Goal: Navigation & Orientation: Find specific page/section

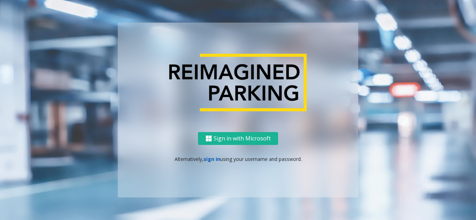
click at [215, 158] on link "sign in" at bounding box center [211, 159] width 17 height 7
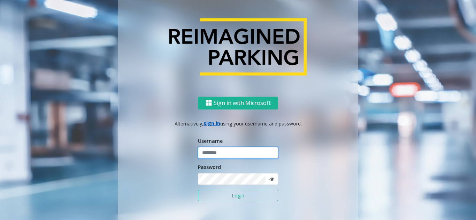
click at [214, 157] on input "text" at bounding box center [238, 153] width 80 height 12
type input "*******"
drag, startPoint x: 213, startPoint y: 155, endPoint x: 214, endPoint y: 160, distance: 4.5
click at [213, 155] on input "*******" at bounding box center [238, 153] width 80 height 12
click at [215, 194] on button "Login" at bounding box center [238, 196] width 80 height 12
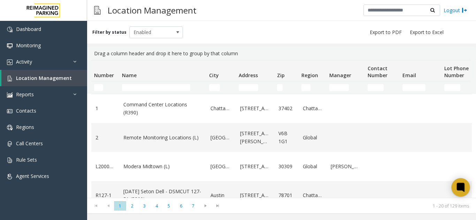
click at [465, 189] on icon at bounding box center [460, 187] width 11 height 11
click at [448, 188] on td "Data table" at bounding box center [458, 195] width 35 height 29
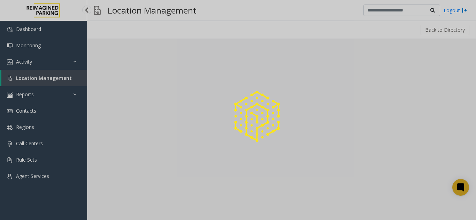
click at [455, 187] on div at bounding box center [238, 110] width 476 height 220
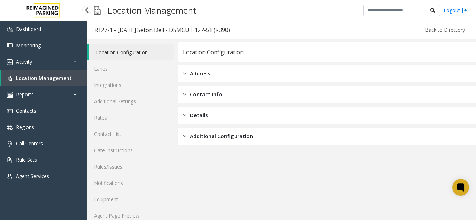
click at [61, 75] on span "Location Management" at bounding box center [44, 78] width 56 height 7
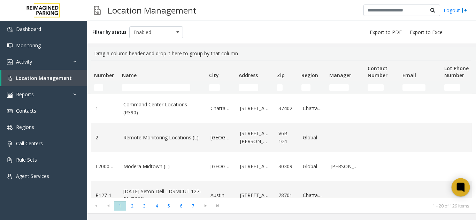
click at [465, 190] on icon at bounding box center [460, 187] width 11 height 11
drag, startPoint x: 0, startPoint y: 0, endPoint x: 35, endPoint y: 59, distance: 68.8
click at [35, 61] on link "Activity" at bounding box center [43, 62] width 87 height 16
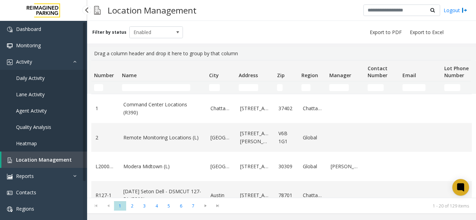
click at [24, 112] on span "Agent Activity" at bounding box center [31, 111] width 31 height 7
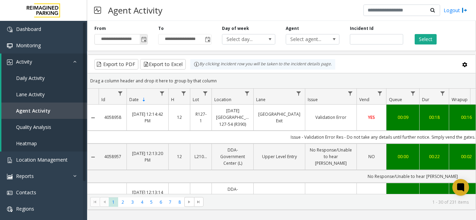
click at [142, 42] on span "Toggle popup" at bounding box center [144, 40] width 6 height 6
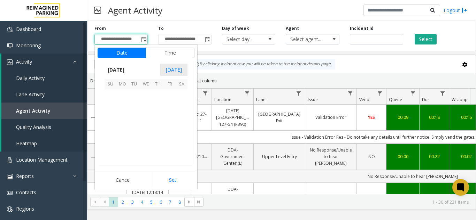
scroll to position [124874, 0]
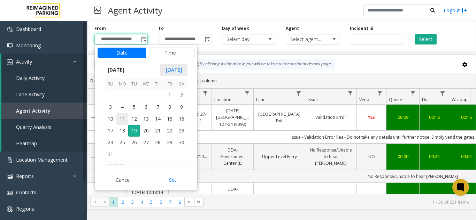
click at [123, 117] on span "11" at bounding box center [122, 119] width 12 height 12
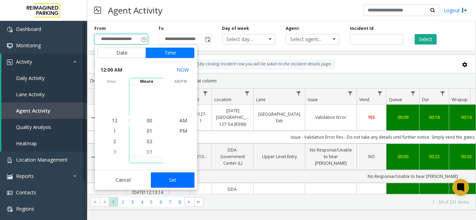
click at [154, 178] on button "Set" at bounding box center [173, 180] width 44 height 15
type input "**********"
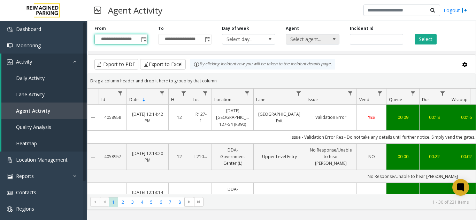
click at [317, 41] on span "Select agent..." at bounding box center [307, 39] width 42 height 10
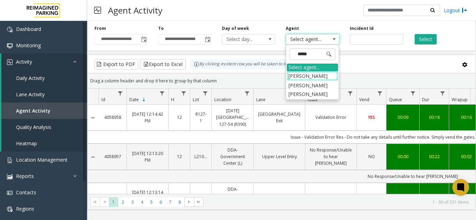
type input "****"
click at [312, 90] on li "Singh Sakhshi Rakesh" at bounding box center [312, 90] width 51 height 18
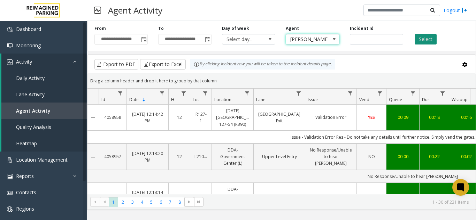
click at [419, 41] on button "Select" at bounding box center [425, 39] width 22 height 10
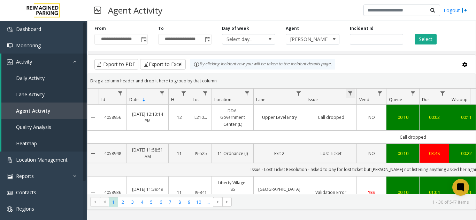
click at [351, 93] on span "Data table" at bounding box center [350, 94] width 6 height 6
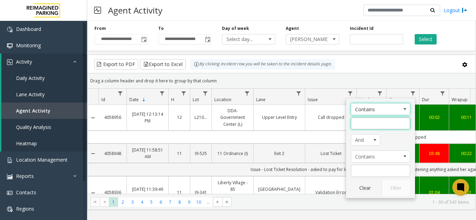
click at [355, 121] on input "Issue Filter" at bounding box center [380, 124] width 59 height 12
type input "**********"
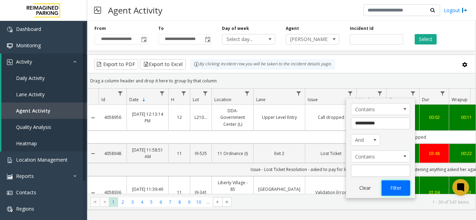
click at [382, 190] on button "Filter" at bounding box center [395, 188] width 29 height 15
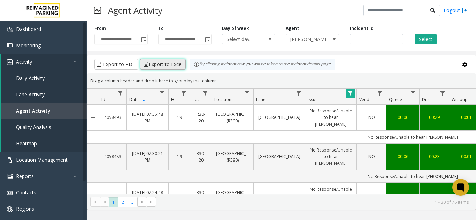
click at [162, 63] on button "Export to Excel" at bounding box center [163, 64] width 46 height 10
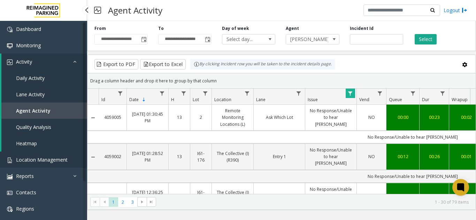
click at [54, 154] on link "Location Management" at bounding box center [43, 160] width 87 height 16
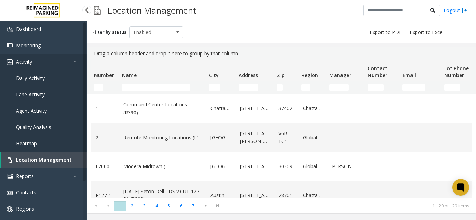
click at [78, 61] on icon at bounding box center [76, 61] width 7 height 5
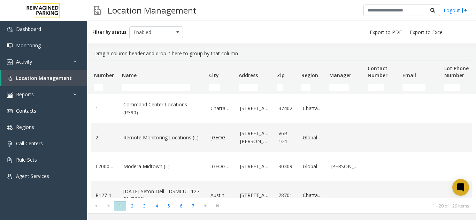
click at [137, 92] on td "Name Filter" at bounding box center [162, 87] width 87 height 13
click at [140, 90] on input "Name Filter" at bounding box center [156, 87] width 68 height 7
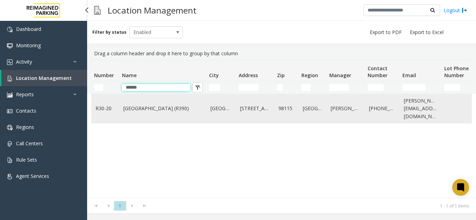
type input "*****"
click at [151, 114] on td "Green Lake Village (R390)" at bounding box center [162, 108] width 87 height 29
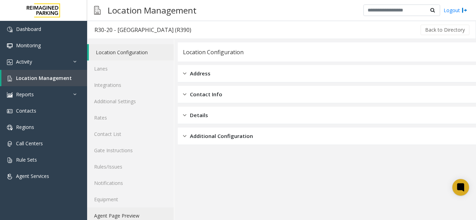
click at [120, 214] on link "Agent Page Preview" at bounding box center [130, 216] width 87 height 16
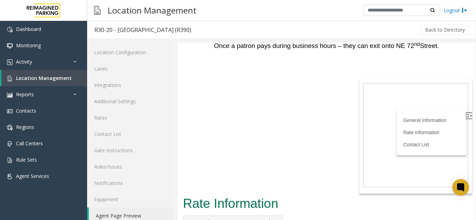
scroll to position [2076, 0]
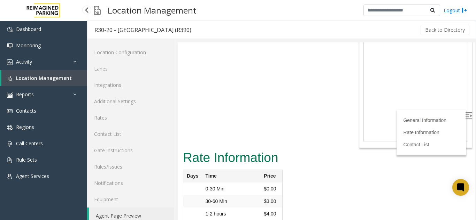
click at [57, 80] on span "Location Management" at bounding box center [44, 78] width 56 height 7
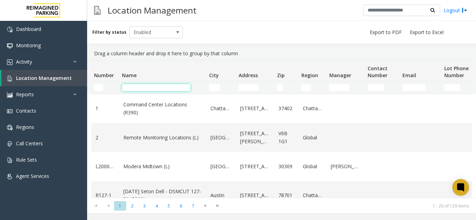
click at [158, 86] on input "Name Filter" at bounding box center [156, 87] width 68 height 7
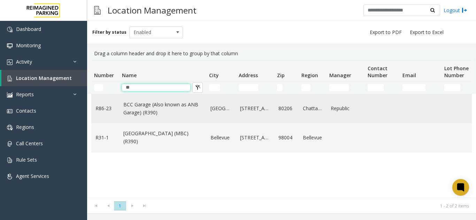
type input "**"
click at [168, 110] on link "BCC Garage (Also known as ANB Garage) (R390)" at bounding box center [162, 109] width 79 height 16
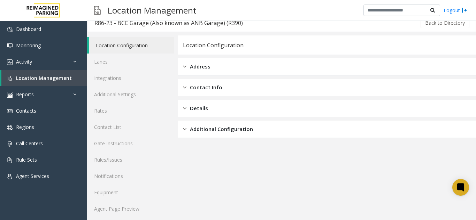
scroll to position [9, 0]
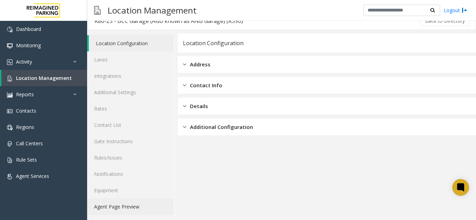
click at [136, 209] on link "Agent Page Preview" at bounding box center [130, 207] width 87 height 16
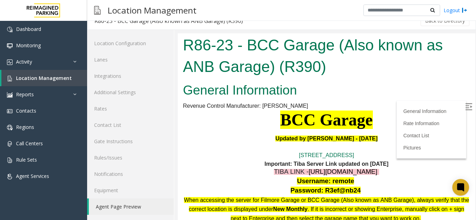
click at [465, 104] on img at bounding box center [468, 106] width 7 height 7
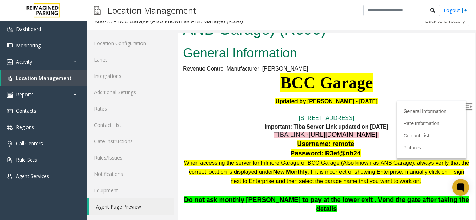
scroll to position [35, 0]
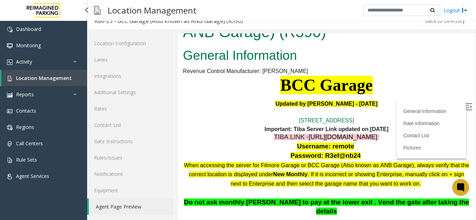
click at [25, 81] on link "Location Management" at bounding box center [44, 78] width 86 height 16
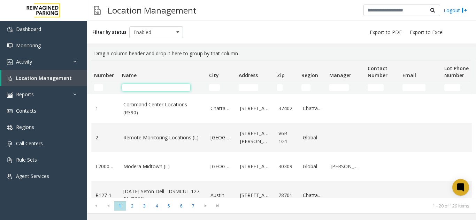
click at [136, 88] on input "Name Filter" at bounding box center [156, 87] width 68 height 7
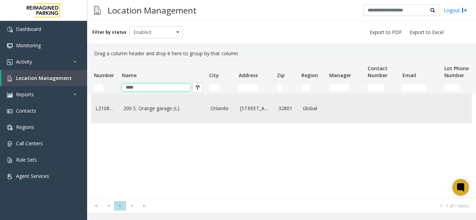
type input "****"
click at [234, 108] on td "Orlando" at bounding box center [221, 108] width 30 height 29
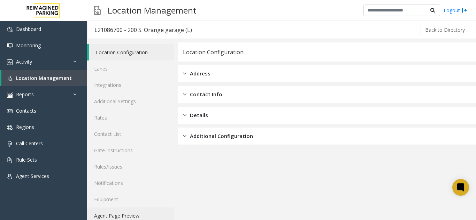
click at [116, 211] on link "Agent Page Preview" at bounding box center [130, 216] width 87 height 16
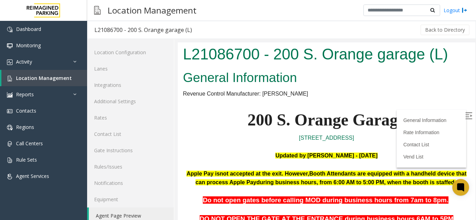
click at [465, 118] on img at bounding box center [468, 115] width 7 height 7
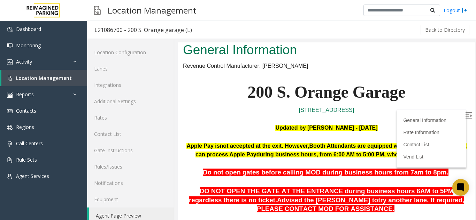
scroll to position [70, 0]
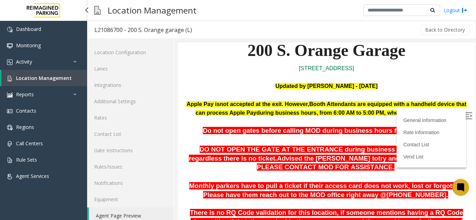
click at [45, 81] on span "Location Management" at bounding box center [44, 78] width 56 height 7
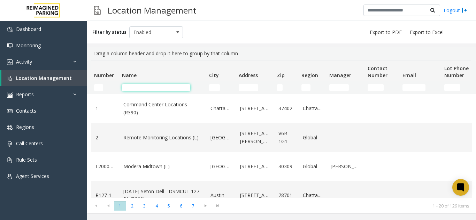
click at [148, 87] on input "Name Filter" at bounding box center [156, 87] width 68 height 7
click at [146, 85] on td "Name Filter" at bounding box center [162, 87] width 87 height 13
click at [146, 87] on input "Name Filter" at bounding box center [156, 87] width 68 height 7
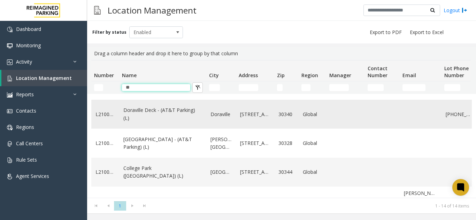
scroll to position [174, 0]
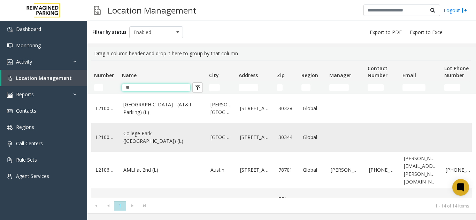
type input "**"
click at [161, 146] on link "College Park (AT&T Parking) (L)" at bounding box center [162, 138] width 79 height 16
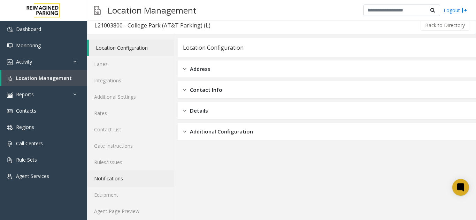
scroll to position [9, 0]
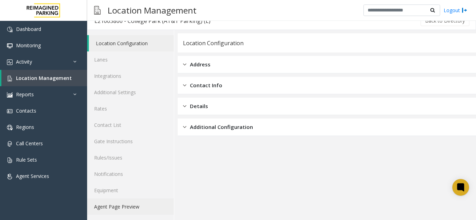
click at [134, 207] on link "Agent Page Preview" at bounding box center [130, 207] width 87 height 16
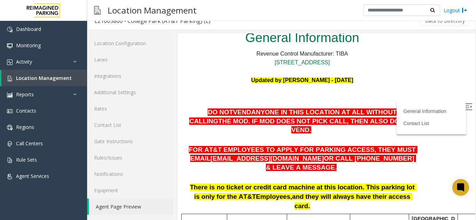
scroll to position [139, 0]
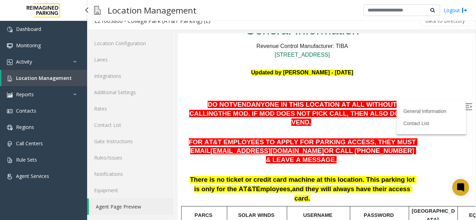
click at [52, 78] on span "Location Management" at bounding box center [44, 78] width 56 height 7
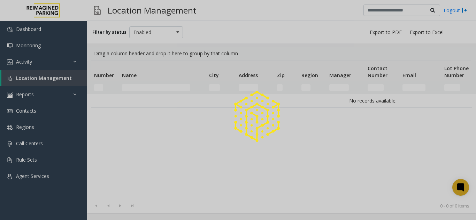
click at [150, 86] on div at bounding box center [238, 110] width 476 height 220
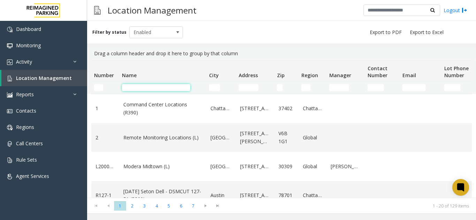
click at [149, 86] on input "Name Filter" at bounding box center [156, 87] width 68 height 7
click at [159, 87] on input "Name Filter" at bounding box center [156, 87] width 68 height 7
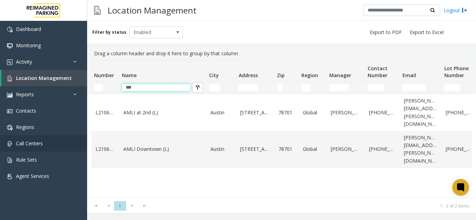
type input "***"
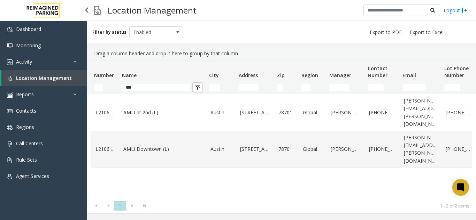
click at [73, 77] on link "Location Management" at bounding box center [44, 78] width 86 height 16
drag, startPoint x: 150, startPoint y: 84, endPoint x: 124, endPoint y: 89, distance: 26.2
click at [124, 89] on input "***" at bounding box center [156, 87] width 68 height 7
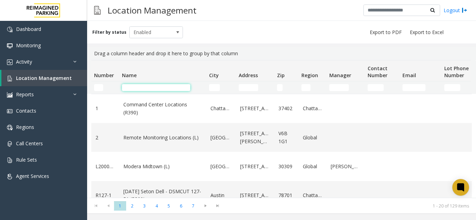
click at [153, 87] on input "Name Filter" at bounding box center [156, 87] width 68 height 7
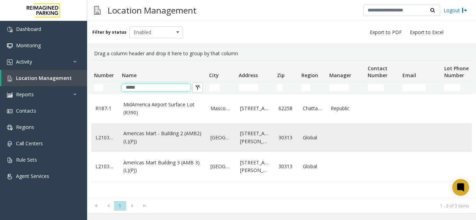
type input "*****"
click at [183, 134] on link "Americas Mart - Building 2 (AMB2) (L)(PJ)" at bounding box center [162, 138] width 79 height 16
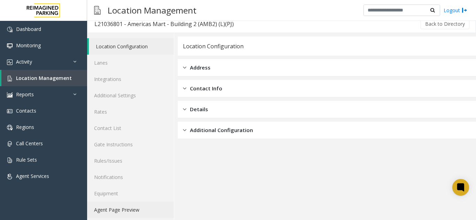
scroll to position [9, 0]
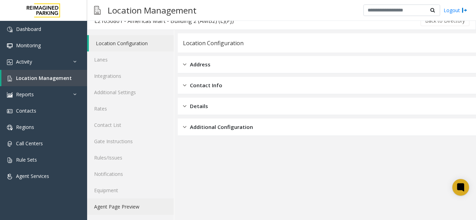
click at [117, 204] on link "Agent Page Preview" at bounding box center [130, 207] width 87 height 16
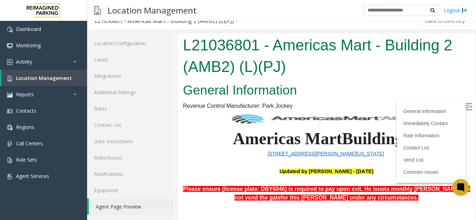
click at [465, 104] on img at bounding box center [468, 106] width 7 height 7
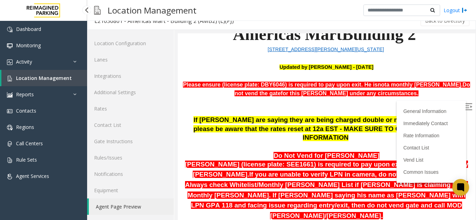
click at [38, 79] on span "Location Management" at bounding box center [44, 78] width 56 height 7
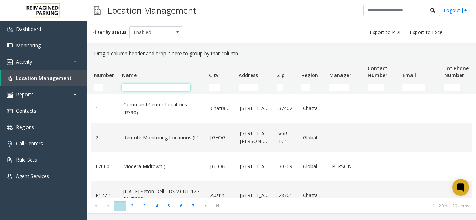
click at [139, 85] on input "Name Filter" at bounding box center [156, 87] width 68 height 7
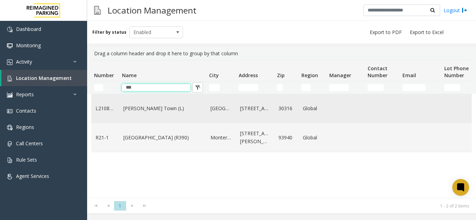
type input "***"
click at [148, 112] on link "Modera - Reynolds Town (L)" at bounding box center [162, 109] width 79 height 8
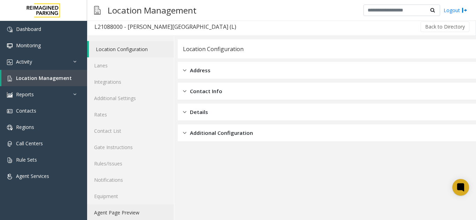
scroll to position [9, 0]
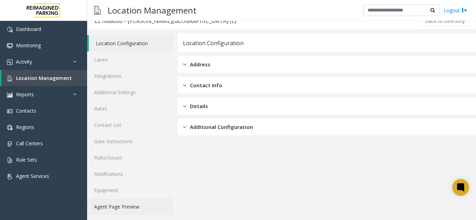
click at [122, 202] on link "Agent Page Preview" at bounding box center [130, 207] width 87 height 16
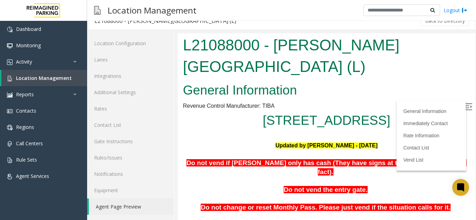
click at [465, 109] on img at bounding box center [468, 106] width 7 height 7
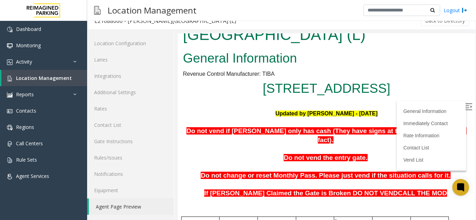
scroll to position [70, 0]
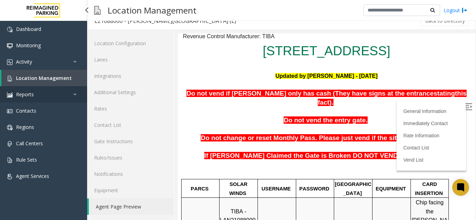
click at [67, 87] on link "Reports" at bounding box center [43, 94] width 87 height 16
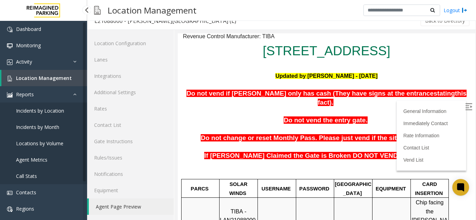
click at [68, 77] on span "Location Management" at bounding box center [44, 78] width 56 height 7
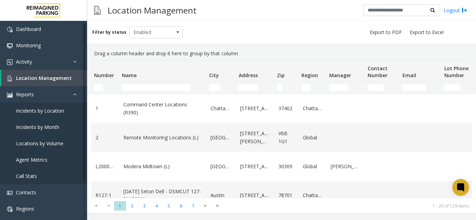
click at [154, 93] on td "Name Filter" at bounding box center [162, 87] width 87 height 13
click at [154, 88] on input "Name Filter" at bounding box center [156, 87] width 68 height 7
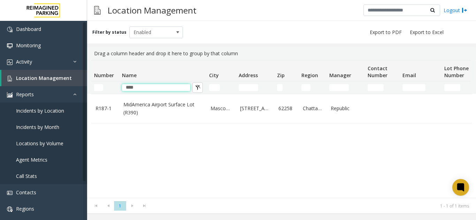
type input "****"
click at [167, 132] on div "R187-1 MidAmerica Airport Surface Lot (R390) Mascoutah 9656 Air Terminal Drive …" at bounding box center [281, 146] width 380 height 104
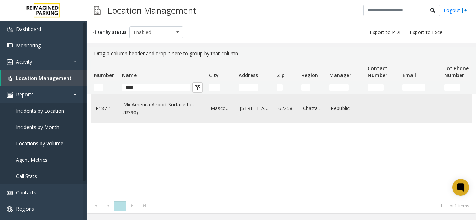
click at [159, 103] on link "MidAmerica Airport Surface Lot (R390)" at bounding box center [162, 109] width 79 height 16
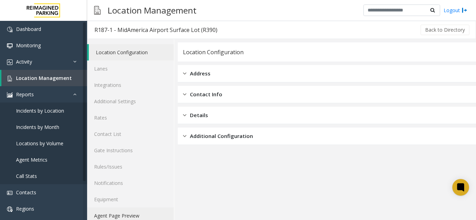
click at [131, 213] on link "Agent Page Preview" at bounding box center [130, 216] width 87 height 16
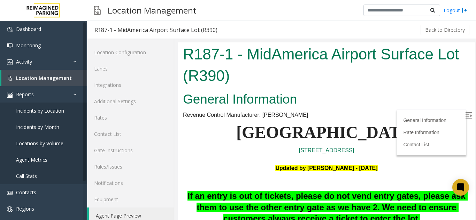
click at [452, 117] on li "General Information" at bounding box center [431, 120] width 62 height 10
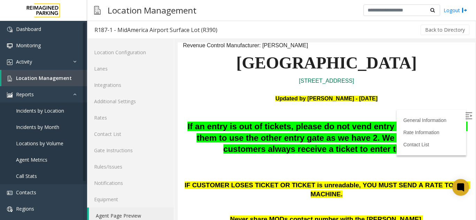
click at [464, 114] on label at bounding box center [469, 117] width 10 height 10
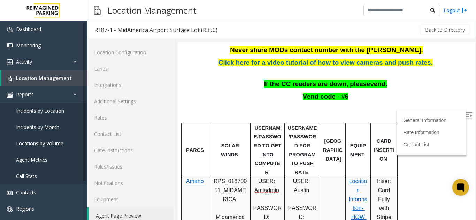
scroll to position [174, 0]
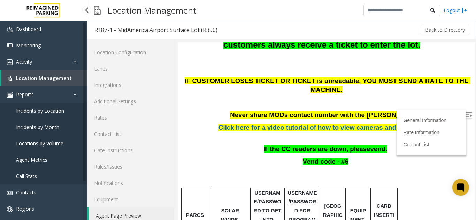
click at [59, 81] on link "Location Management" at bounding box center [44, 78] width 86 height 16
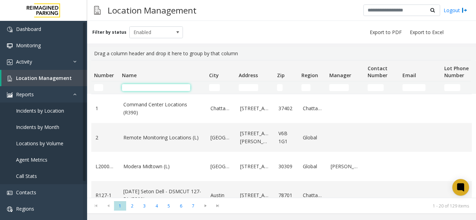
click at [140, 84] on input "Name Filter" at bounding box center [156, 87] width 68 height 7
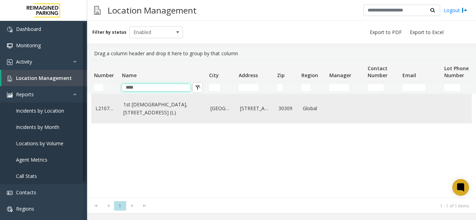
type input "****"
click at [165, 117] on link "1st Presbyterian, 1337 Peachtree St (L)" at bounding box center [162, 109] width 79 height 16
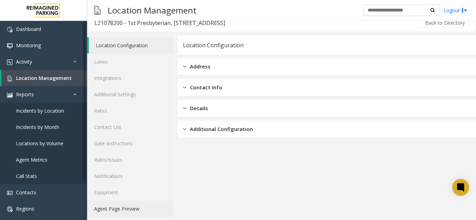
scroll to position [9, 0]
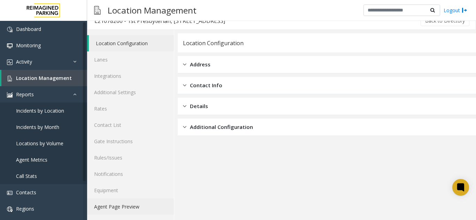
click at [131, 207] on link "Agent Page Preview" at bounding box center [130, 207] width 87 height 16
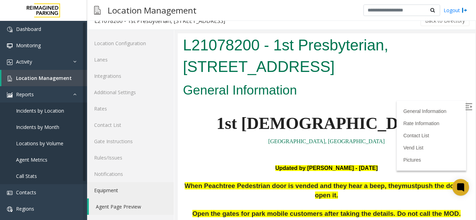
scroll to position [163, 0]
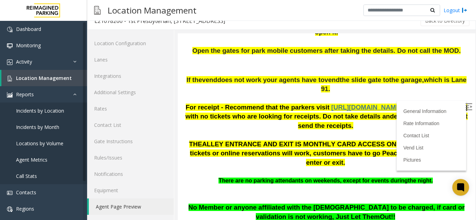
click at [465, 108] on img at bounding box center [468, 106] width 7 height 7
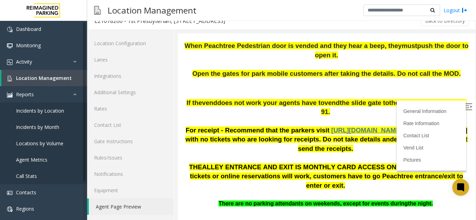
scroll to position [128, 0]
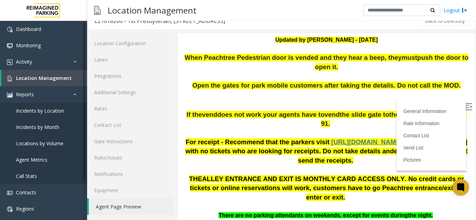
click at [271, 175] on span "ALLEY ENTRANCE AND EXIT IS MONTHLY CARD ACCESS ONLY. No credit cards or tickets…" at bounding box center [327, 188] width 274 height 26
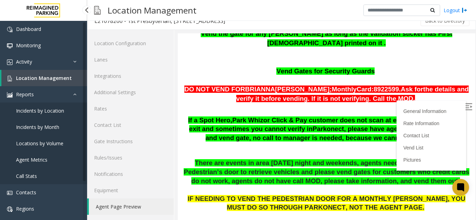
click at [66, 78] on span "Location Management" at bounding box center [44, 78] width 56 height 7
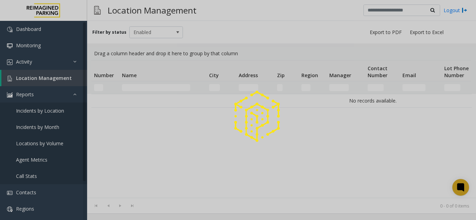
click at [174, 85] on div at bounding box center [238, 110] width 476 height 220
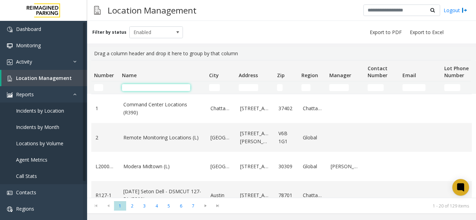
click at [174, 88] on input "Name Filter" at bounding box center [156, 87] width 68 height 7
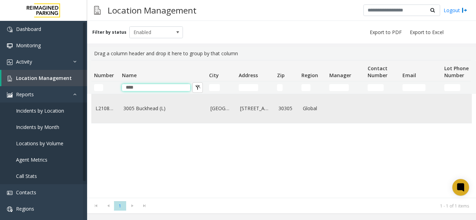
type input "****"
click at [208, 118] on td "[GEOGRAPHIC_DATA]" at bounding box center [221, 108] width 30 height 29
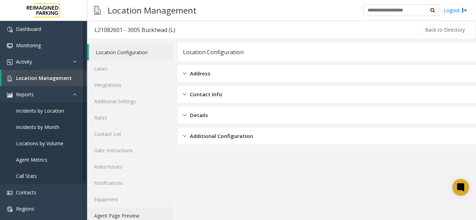
click at [133, 218] on link "Agent Page Preview" at bounding box center [130, 216] width 87 height 16
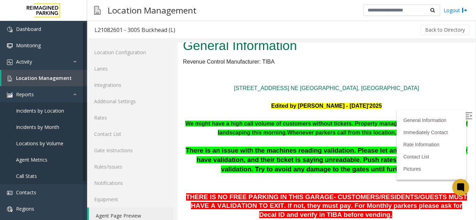
scroll to position [70, 0]
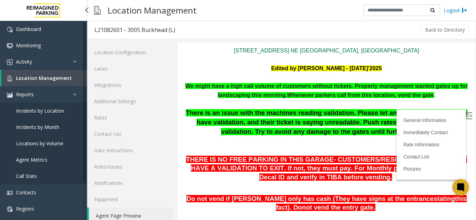
click at [28, 79] on span "Location Management" at bounding box center [44, 78] width 56 height 7
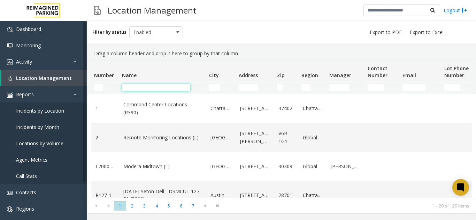
click at [148, 88] on input "Name Filter" at bounding box center [156, 87] width 68 height 7
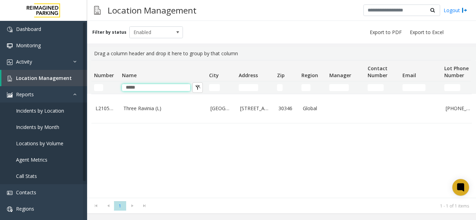
type input "*****"
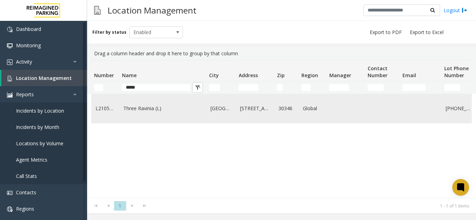
click at [171, 110] on link "Three Ravinia (L)" at bounding box center [162, 109] width 79 height 8
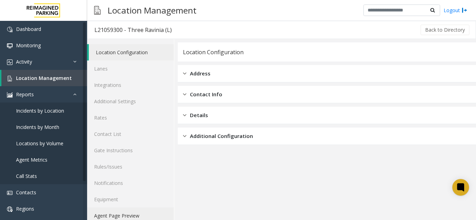
click at [125, 216] on link "Agent Page Preview" at bounding box center [130, 216] width 87 height 16
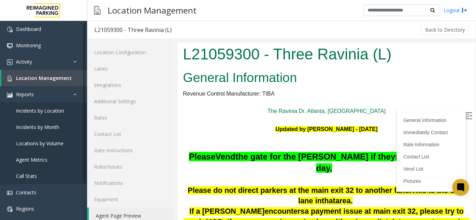
click at [464, 120] on label at bounding box center [469, 117] width 10 height 10
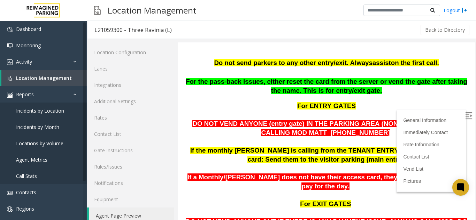
scroll to position [209, 0]
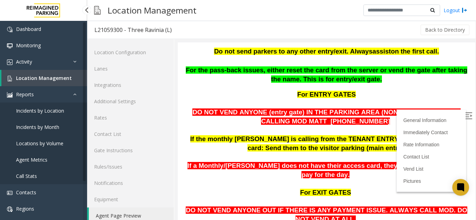
click at [69, 80] on link "Location Management" at bounding box center [44, 78] width 86 height 16
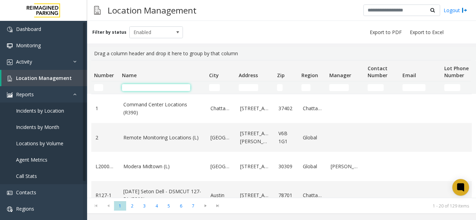
click at [156, 88] on input "Name Filter" at bounding box center [156, 87] width 68 height 7
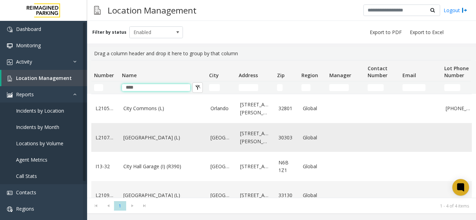
type input "****"
click at [171, 146] on td "City Plaza (L)" at bounding box center [162, 137] width 87 height 29
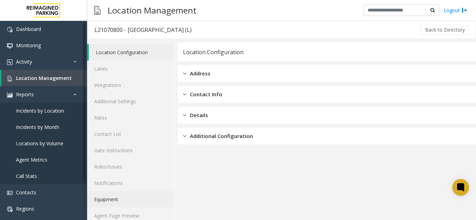
scroll to position [9, 0]
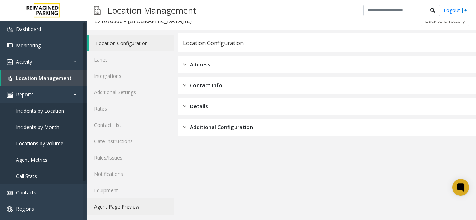
click at [135, 210] on link "Agent Page Preview" at bounding box center [130, 207] width 87 height 16
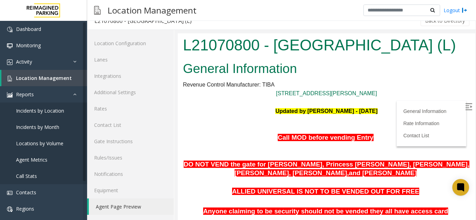
click at [464, 112] on label at bounding box center [469, 108] width 10 height 10
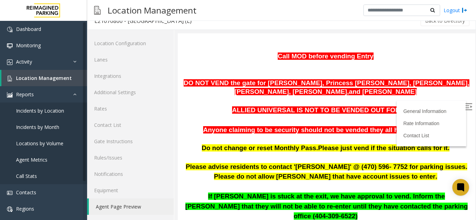
scroll to position [70, 0]
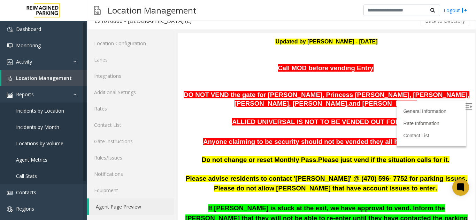
drag, startPoint x: 296, startPoint y: 117, endPoint x: 266, endPoint y: 137, distance: 35.3
click at [266, 137] on p at bounding box center [326, 132] width 287 height 10
click at [40, 73] on link "Location Management" at bounding box center [44, 78] width 86 height 16
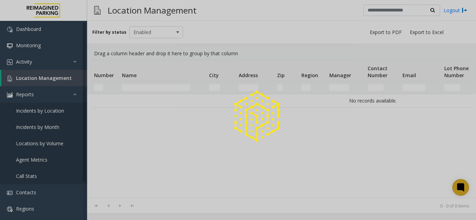
click at [137, 88] on div at bounding box center [238, 110] width 476 height 220
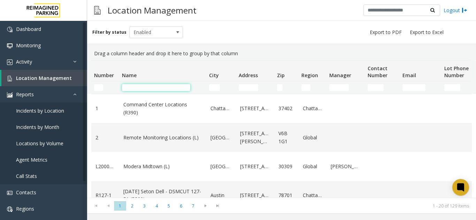
click at [137, 85] on input "Name Filter" at bounding box center [156, 87] width 68 height 7
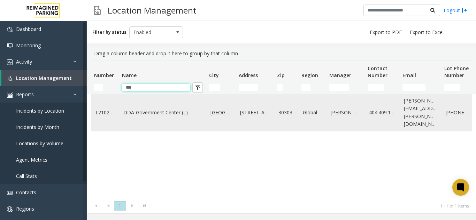
type input "***"
click at [166, 113] on td "DDA-Government Center (L)" at bounding box center [162, 112] width 87 height 37
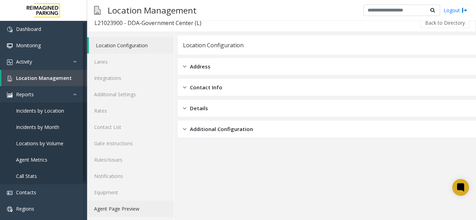
scroll to position [9, 0]
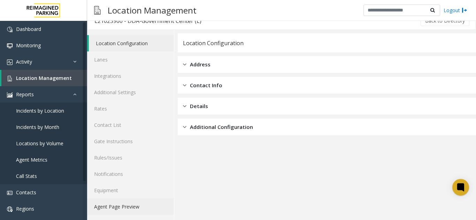
click at [124, 208] on link "Agent Page Preview" at bounding box center [130, 207] width 87 height 16
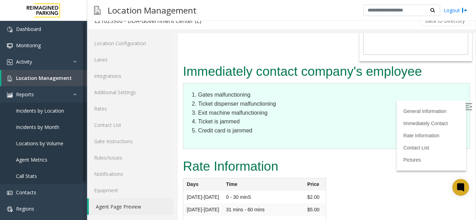
scroll to position [285, 0]
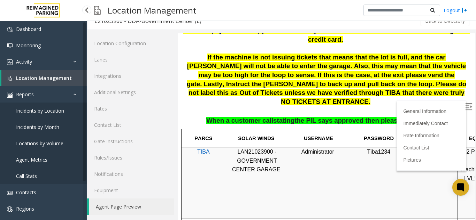
click at [55, 79] on span "Location Management" at bounding box center [44, 78] width 56 height 7
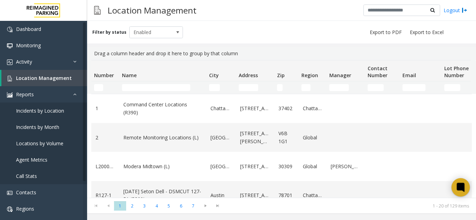
click at [461, 187] on icon at bounding box center [459, 187] width 5 height 5
